Goal: Task Accomplishment & Management: Manage account settings

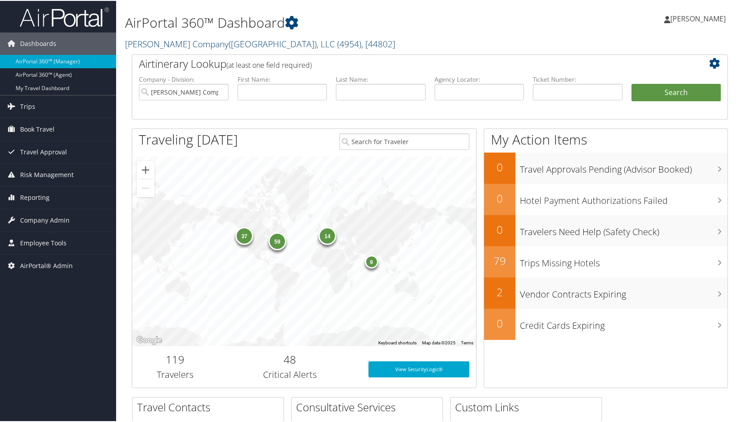
click at [337, 43] on span "( 4954 )" at bounding box center [349, 43] width 24 height 12
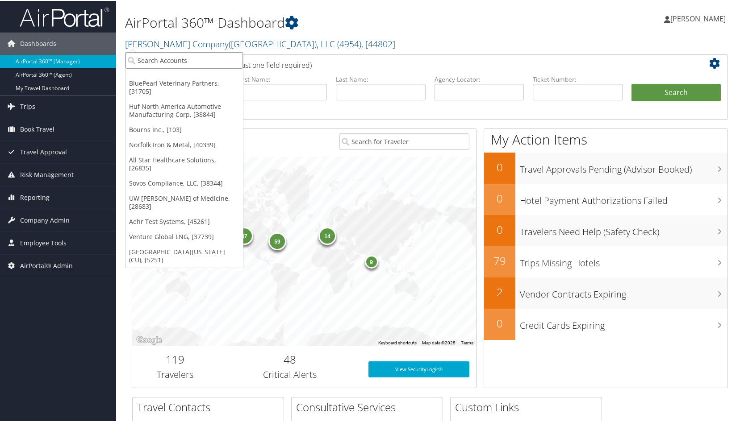
click at [186, 61] on input "search" at bounding box center [183, 59] width 117 height 17
type input "IHC"
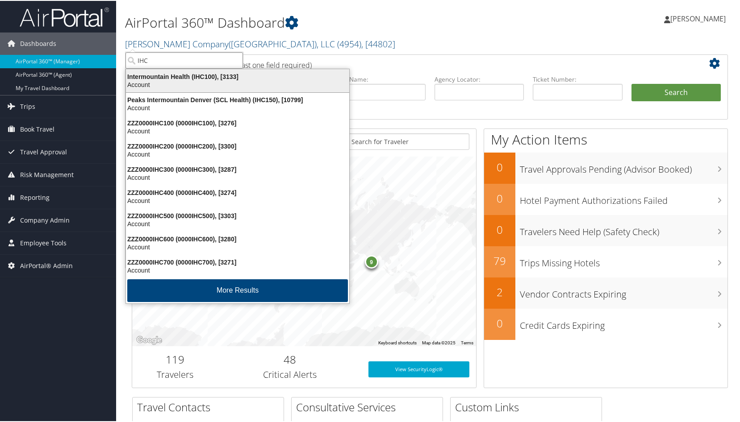
click at [179, 74] on div "Intermountain Health (IHC100), [3133]" at bounding box center [238, 76] width 234 height 8
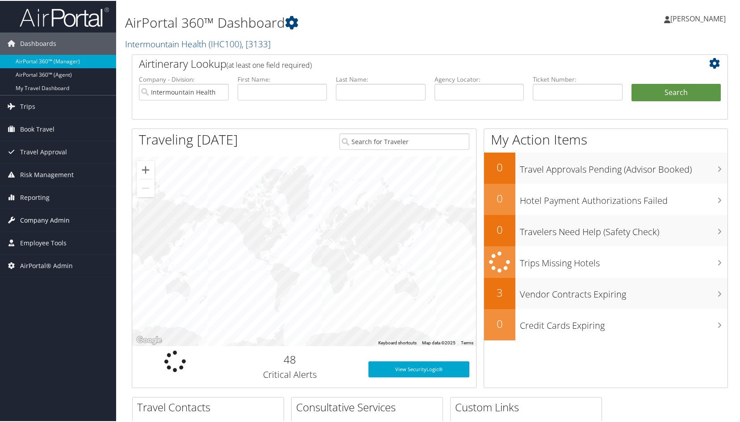
click at [32, 218] on span "Company Admin" at bounding box center [45, 219] width 50 height 22
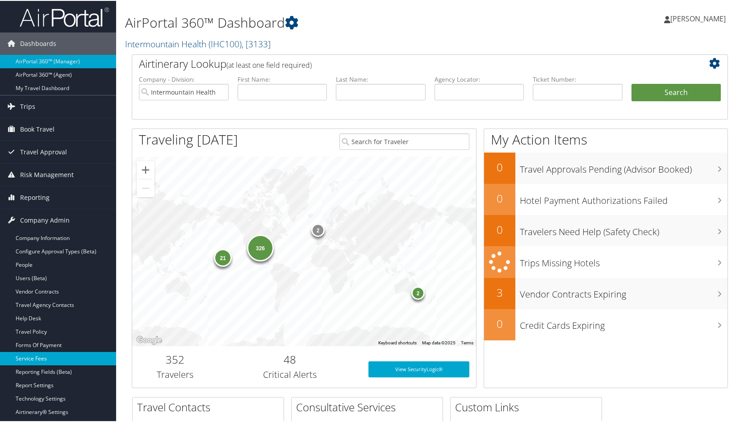
click at [46, 359] on link "Service Fees" at bounding box center [58, 357] width 116 height 13
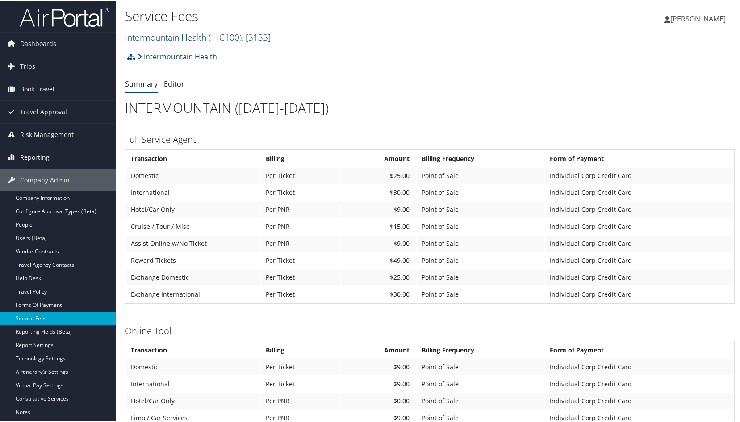
click at [213, 36] on span "( IHC100 )" at bounding box center [224, 36] width 33 height 12
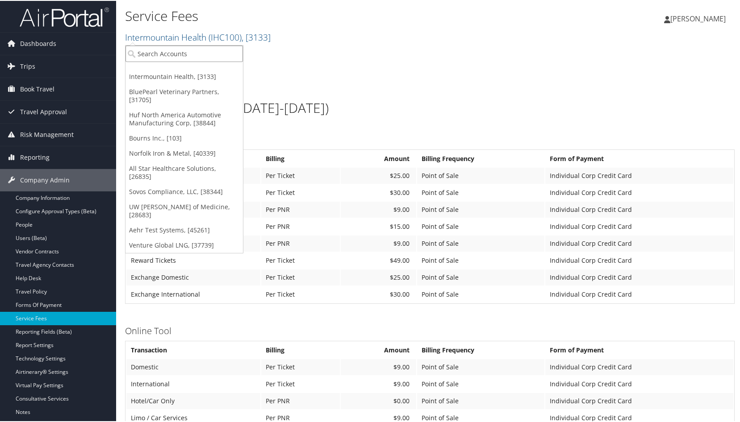
click at [194, 61] on input "search" at bounding box center [183, 53] width 117 height 17
click at [190, 57] on input "search" at bounding box center [183, 53] width 117 height 17
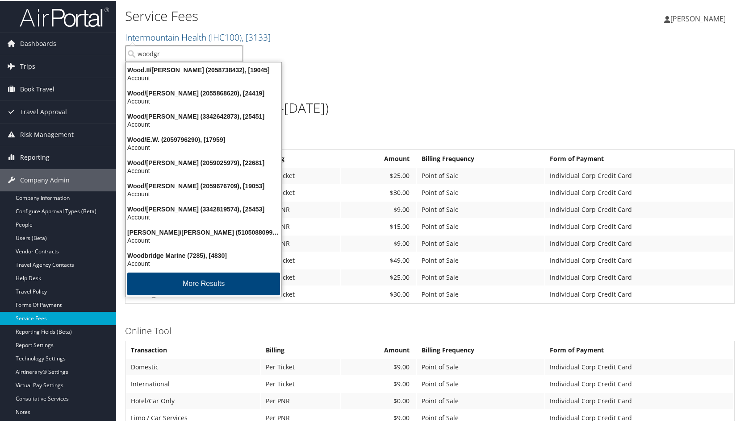
type input "woodgra"
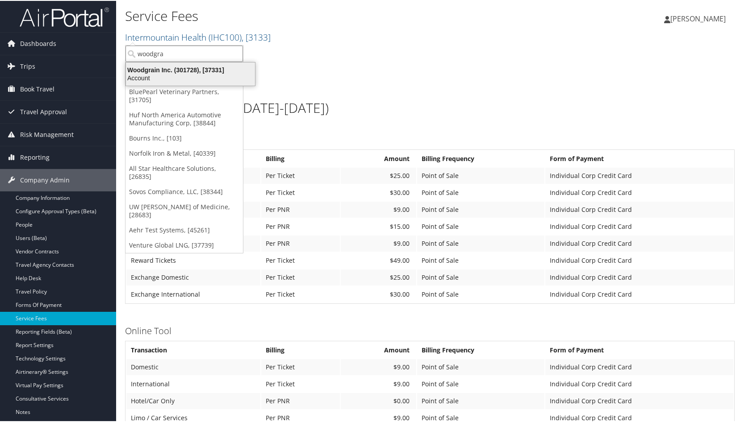
click at [183, 63] on div "Woodgrain Inc. (301728), [37331] Account" at bounding box center [190, 73] width 126 height 21
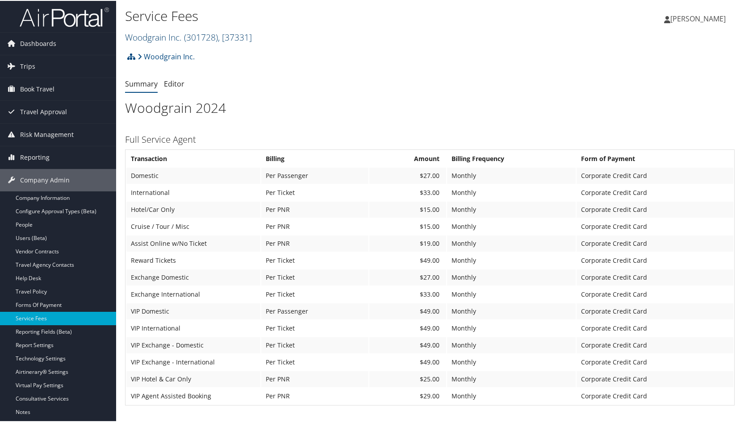
click at [183, 32] on link "Woodgrain Inc. ( 301728 ) , [ 37331 ]" at bounding box center [188, 36] width 127 height 12
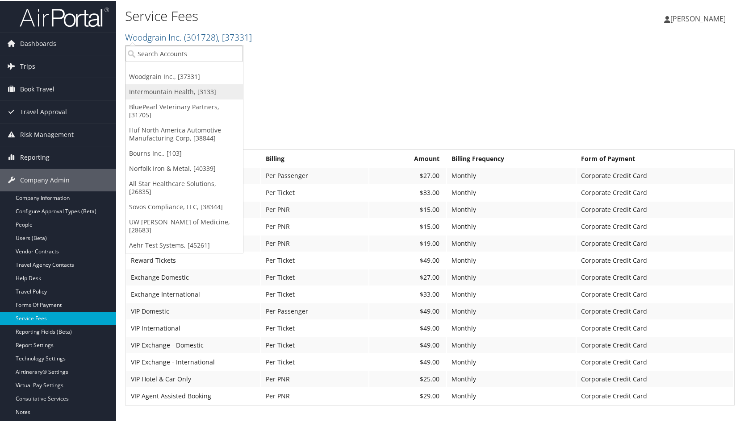
click at [167, 92] on link "Intermountain Health, [3133]" at bounding box center [183, 90] width 117 height 15
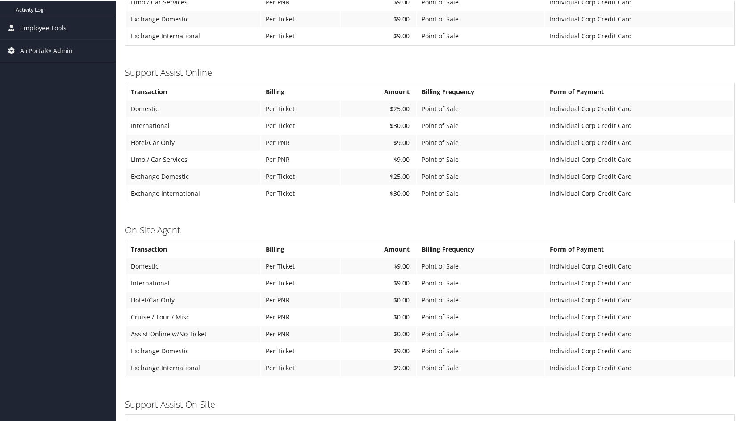
scroll to position [536, 0]
